Goal: Register for event/course

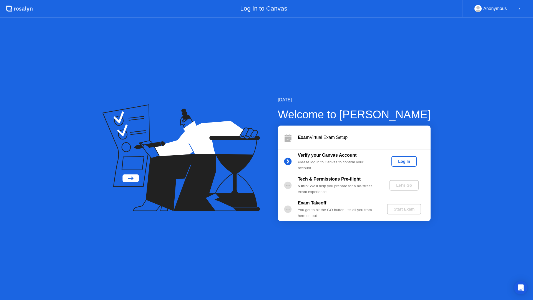
click at [400, 159] on div "Log In" at bounding box center [403, 161] width 21 height 4
click at [396, 184] on div "Let's Go" at bounding box center [404, 185] width 25 height 4
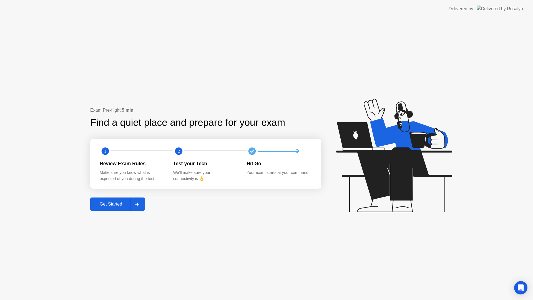
click at [120, 204] on div "Get Started" at bounding box center [111, 203] width 38 height 5
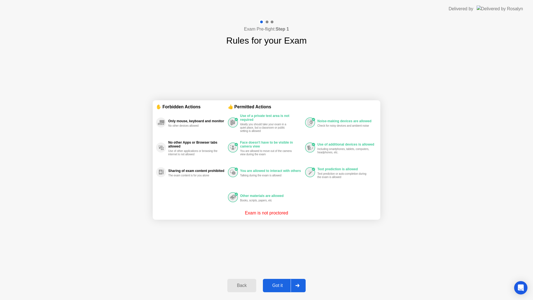
click at [279, 287] on div "Got it" at bounding box center [277, 285] width 26 height 5
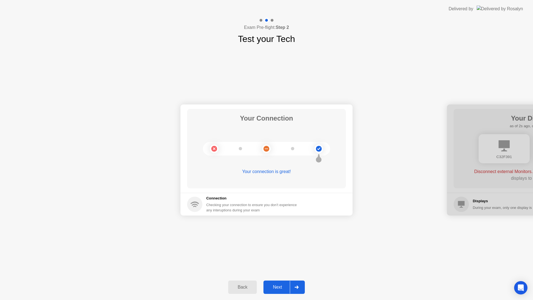
click at [279, 286] on div "Next" at bounding box center [277, 286] width 25 height 5
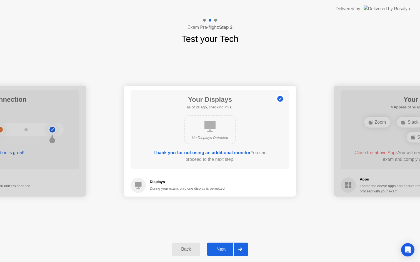
click at [220, 251] on div "Next" at bounding box center [220, 249] width 25 height 5
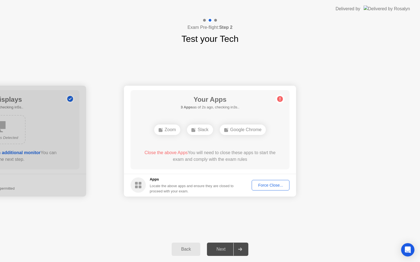
click at [166, 130] on div "Zoom" at bounding box center [167, 130] width 26 height 11
click at [273, 184] on div "Force Close..." at bounding box center [270, 185] width 34 height 4
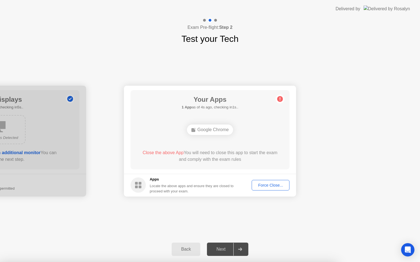
click at [262, 185] on div "Force Close..." at bounding box center [270, 185] width 34 height 4
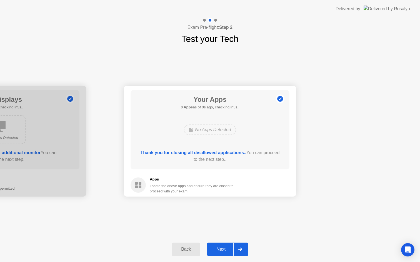
click at [226, 165] on div "Thank you for closing all disallowed applications.. You can proceed to the next…" at bounding box center [209, 158] width 143 height 16
click at [223, 251] on div "Next" at bounding box center [220, 249] width 25 height 5
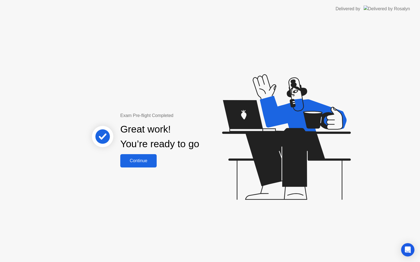
click at [149, 162] on div "Continue" at bounding box center [138, 160] width 33 height 5
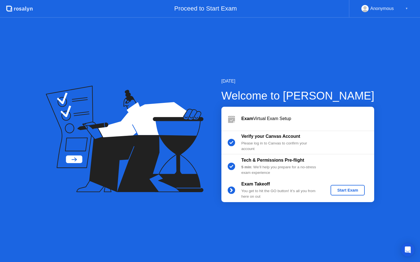
click at [341, 191] on div "Start Exam" at bounding box center [347, 190] width 30 height 4
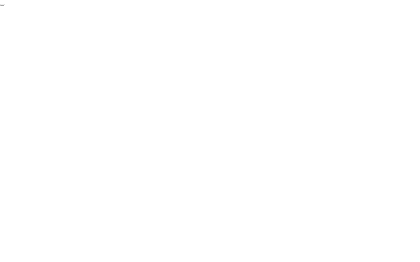
click div "End Proctoring Session"
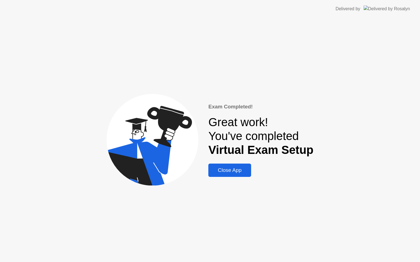
click at [235, 169] on div "Close App" at bounding box center [229, 170] width 39 height 6
